Goal: Information Seeking & Learning: Learn about a topic

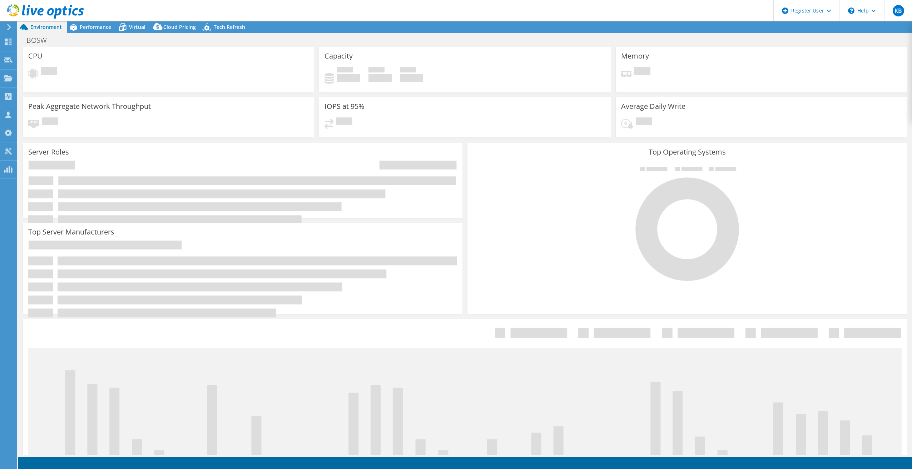
select select "USD"
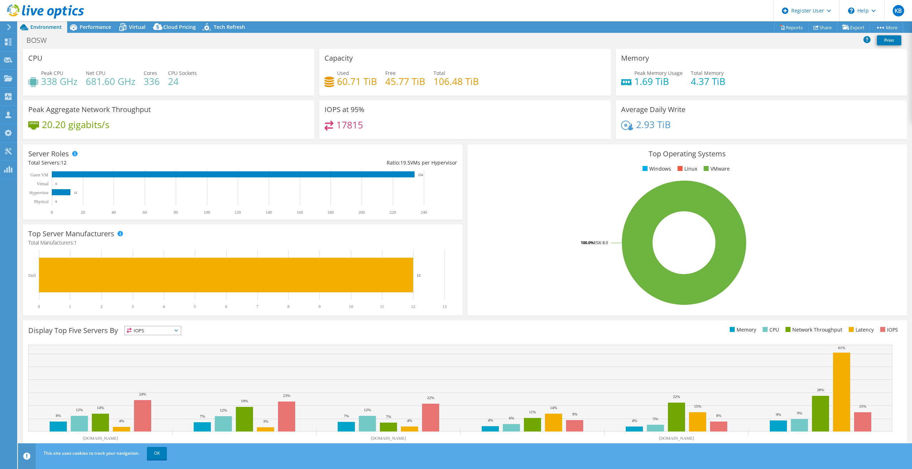
click at [12, 23] on div at bounding box center [42, 12] width 84 height 24
click at [9, 29] on use at bounding box center [9, 27] width 4 height 6
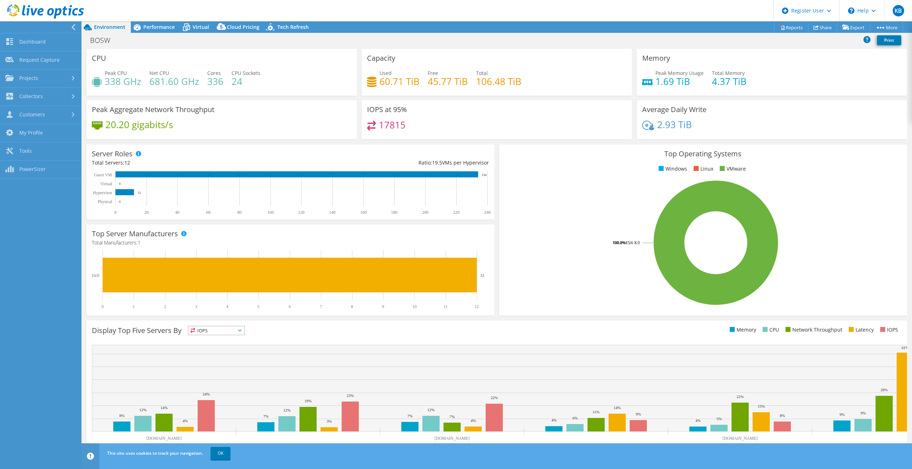
click at [74, 29] on use at bounding box center [73, 27] width 4 height 6
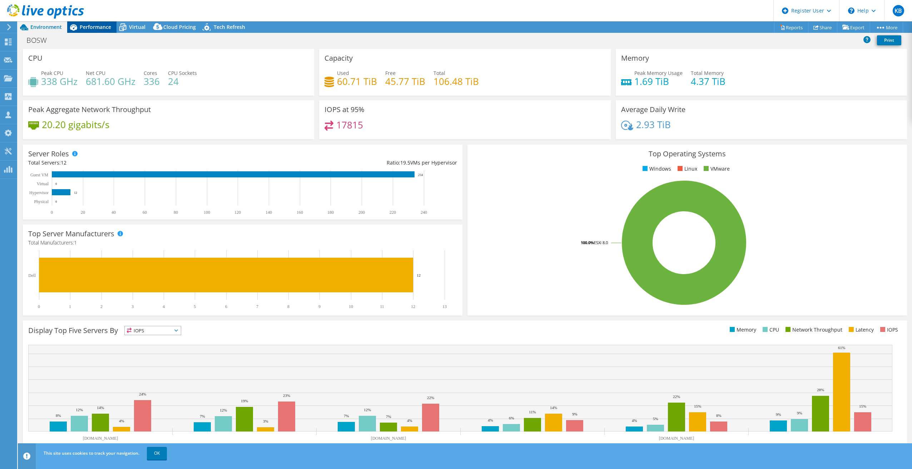
click at [99, 25] on span "Performance" at bounding box center [95, 27] width 31 height 7
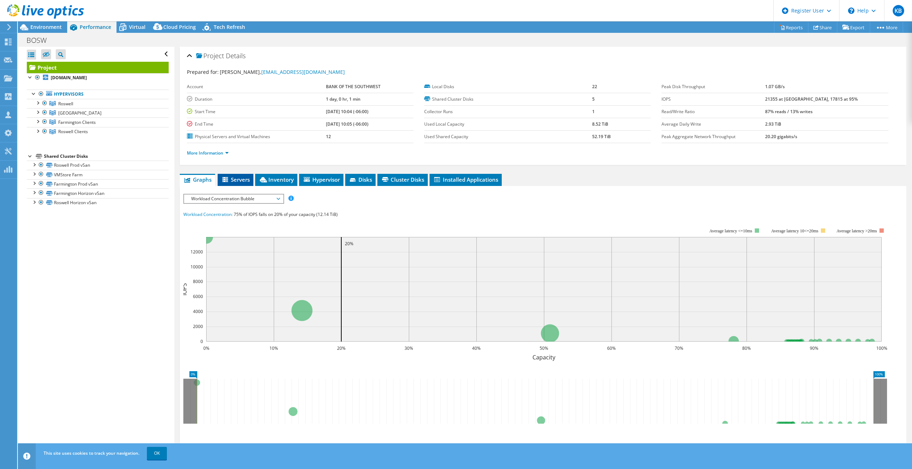
click at [248, 178] on span "Servers" at bounding box center [235, 179] width 29 height 7
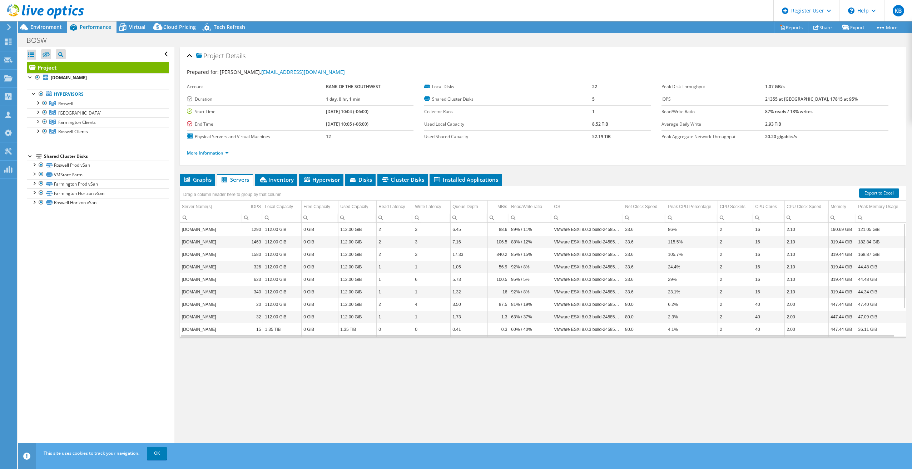
scroll to position [39, 0]
click at [280, 185] on li "Inventory" at bounding box center [276, 180] width 42 height 12
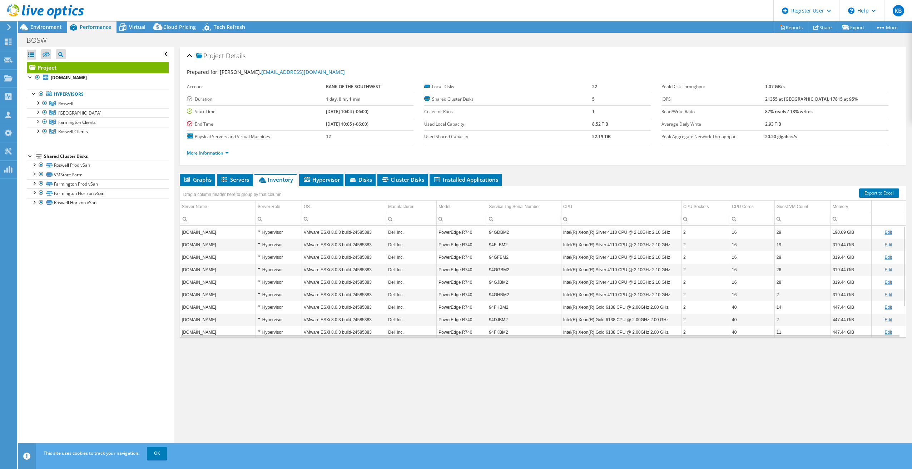
scroll to position [42, 0]
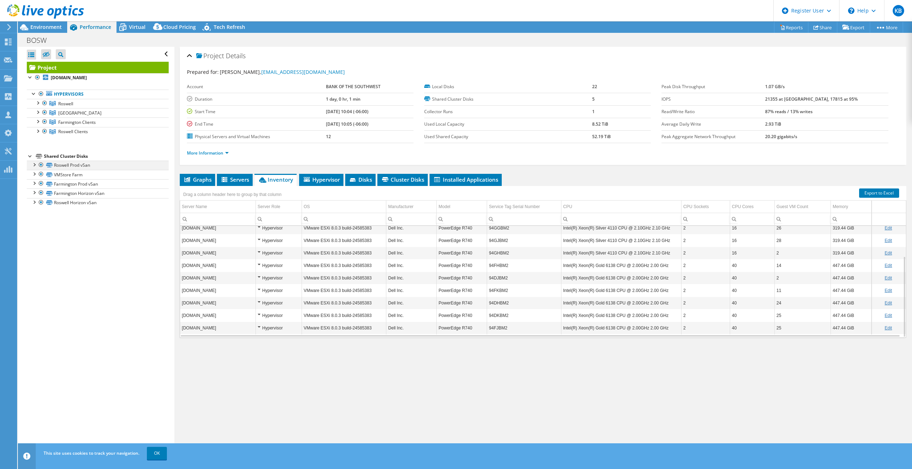
click at [39, 164] on div at bounding box center [41, 165] width 7 height 9
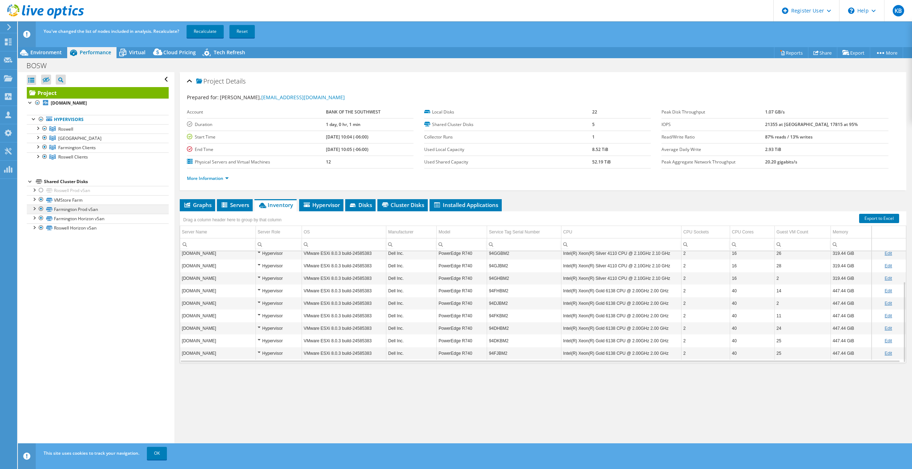
click at [41, 210] on div at bounding box center [41, 209] width 7 height 9
click at [40, 209] on div at bounding box center [41, 209] width 7 height 9
click at [40, 200] on div at bounding box center [41, 199] width 7 height 9
click at [210, 30] on link "Recalculate" at bounding box center [204, 31] width 37 height 13
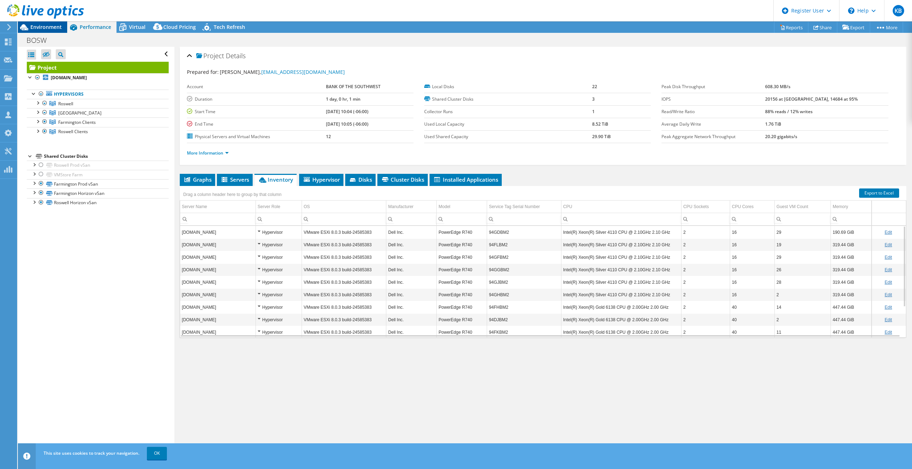
click at [49, 27] on span "Environment" at bounding box center [45, 27] width 31 height 7
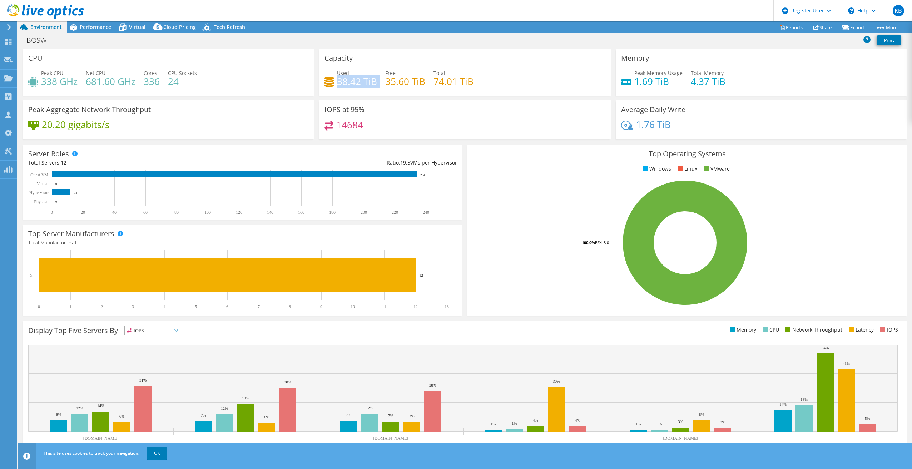
drag, startPoint x: 337, startPoint y: 84, endPoint x: 368, endPoint y: 88, distance: 32.0
click at [368, 88] on div "Used 38.42 TiB Free 35.60 TiB Total 74.01 TiB" at bounding box center [464, 80] width 280 height 23
click at [98, 28] on span "Performance" at bounding box center [95, 27] width 31 height 7
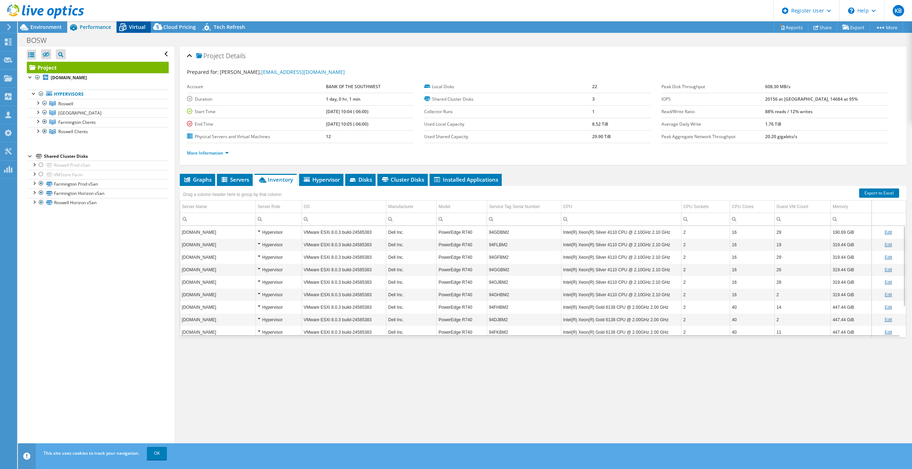
click at [148, 28] on div "Virtual" at bounding box center [133, 26] width 34 height 11
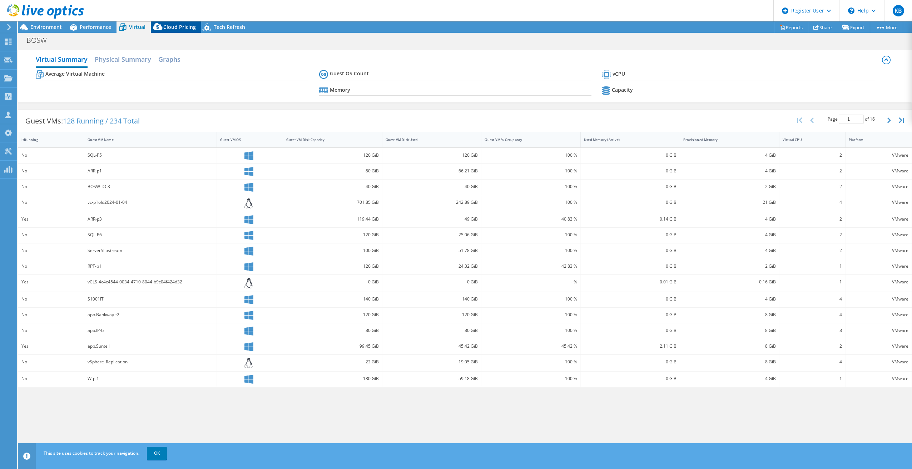
click at [168, 26] on span "Cloud Pricing" at bounding box center [179, 27] width 33 height 7
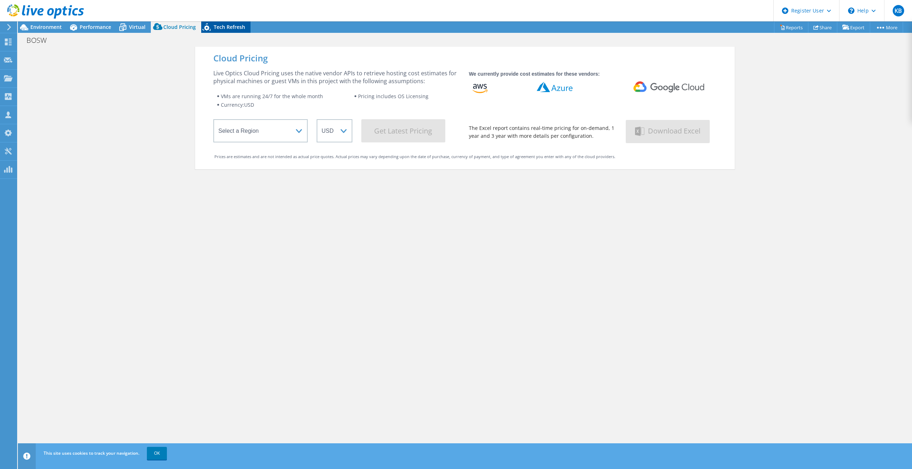
click at [223, 24] on span "Tech Refresh" at bounding box center [229, 27] width 31 height 7
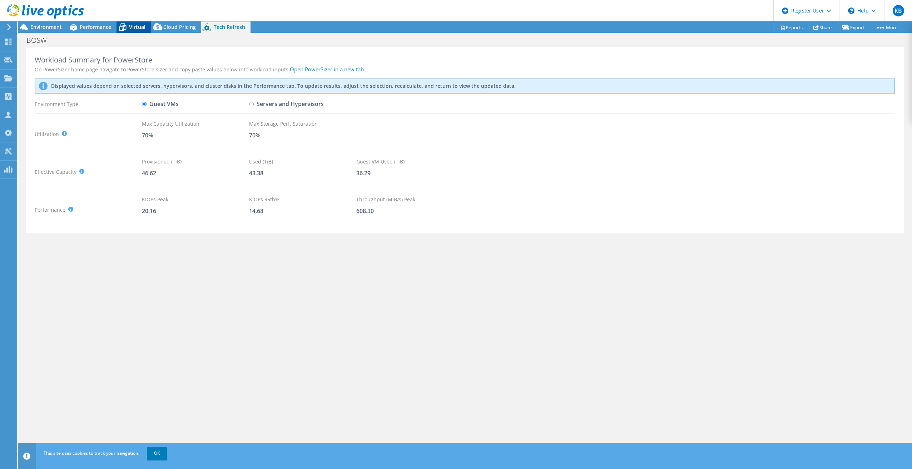
click at [119, 29] on icon at bounding box center [122, 28] width 7 height 6
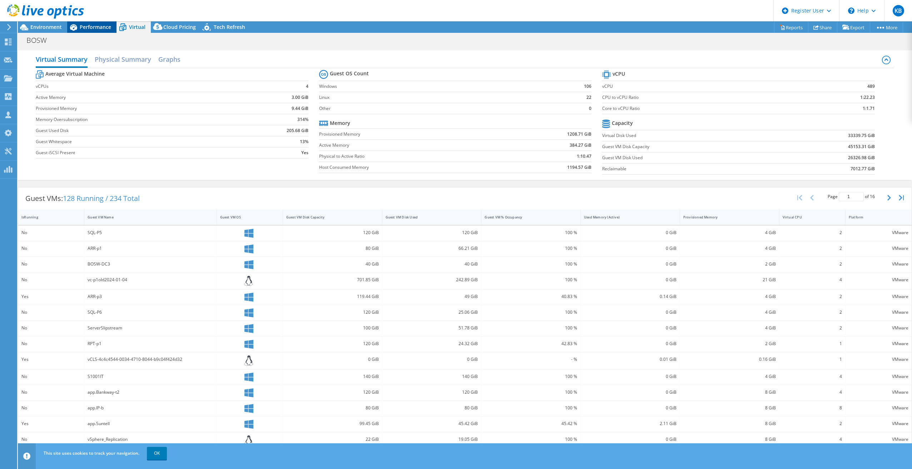
click at [92, 30] on span "Performance" at bounding box center [95, 27] width 31 height 7
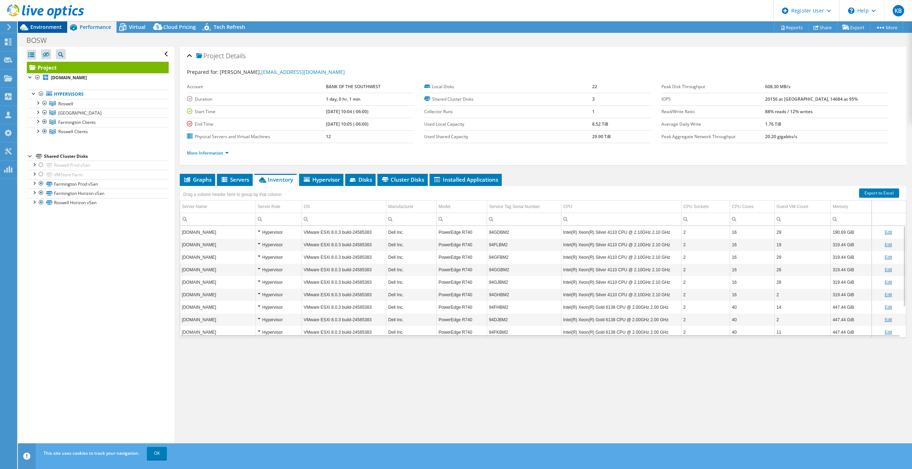
click at [51, 24] on span "Environment" at bounding box center [45, 27] width 31 height 7
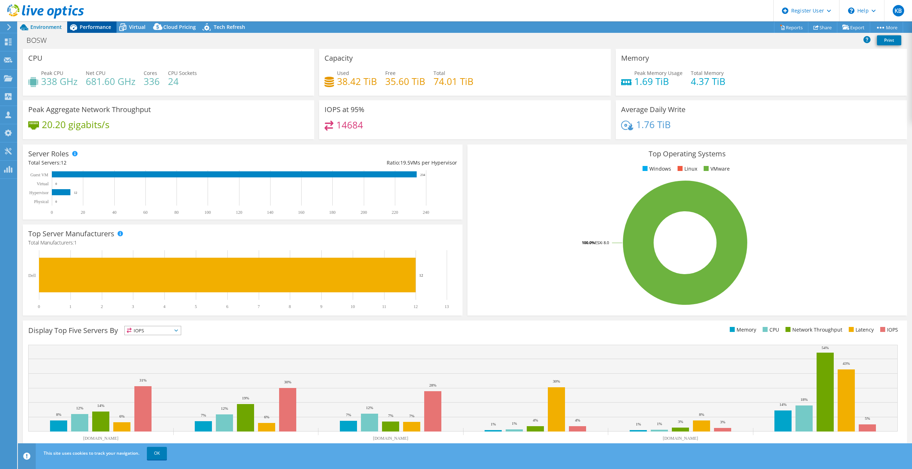
click at [99, 27] on span "Performance" at bounding box center [95, 27] width 31 height 7
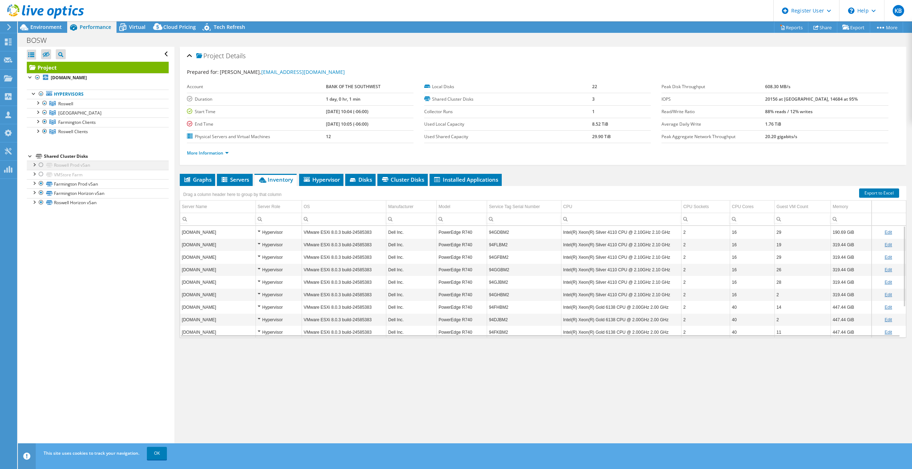
click at [39, 164] on div at bounding box center [41, 165] width 7 height 9
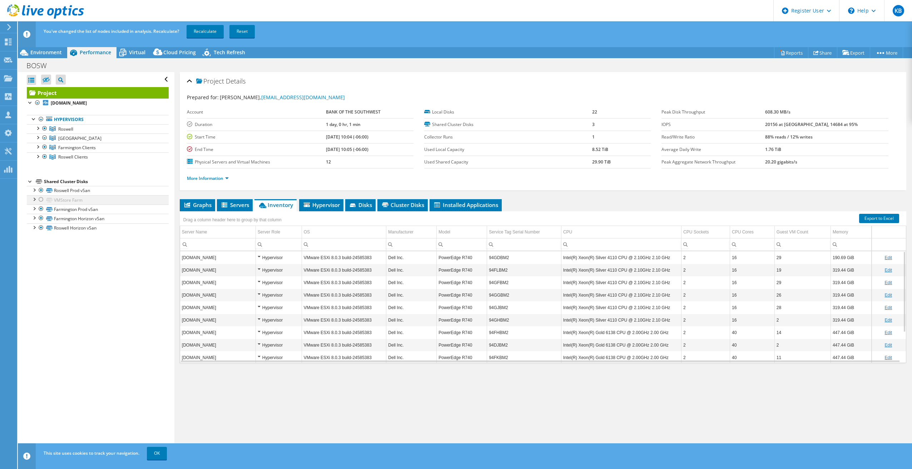
click at [42, 200] on div at bounding box center [41, 199] width 7 height 9
click at [191, 28] on link "Recalculate" at bounding box center [204, 31] width 37 height 13
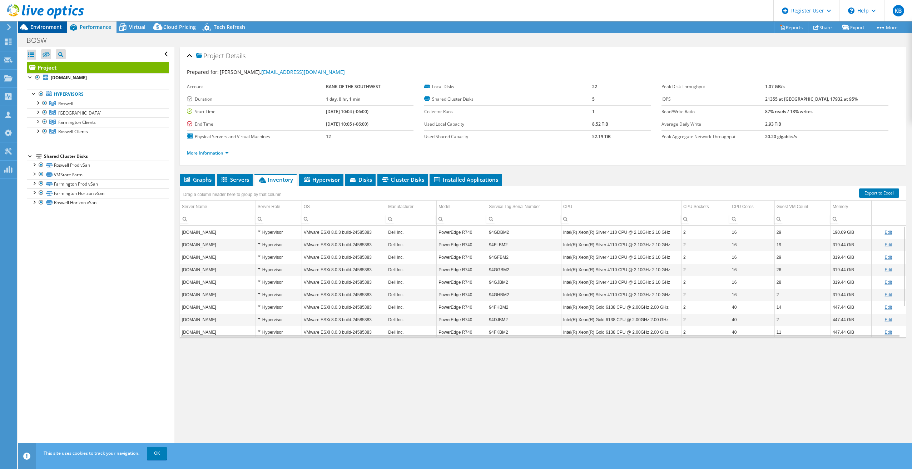
click at [53, 27] on span "Environment" at bounding box center [45, 27] width 31 height 7
